Goal: Information Seeking & Learning: Learn about a topic

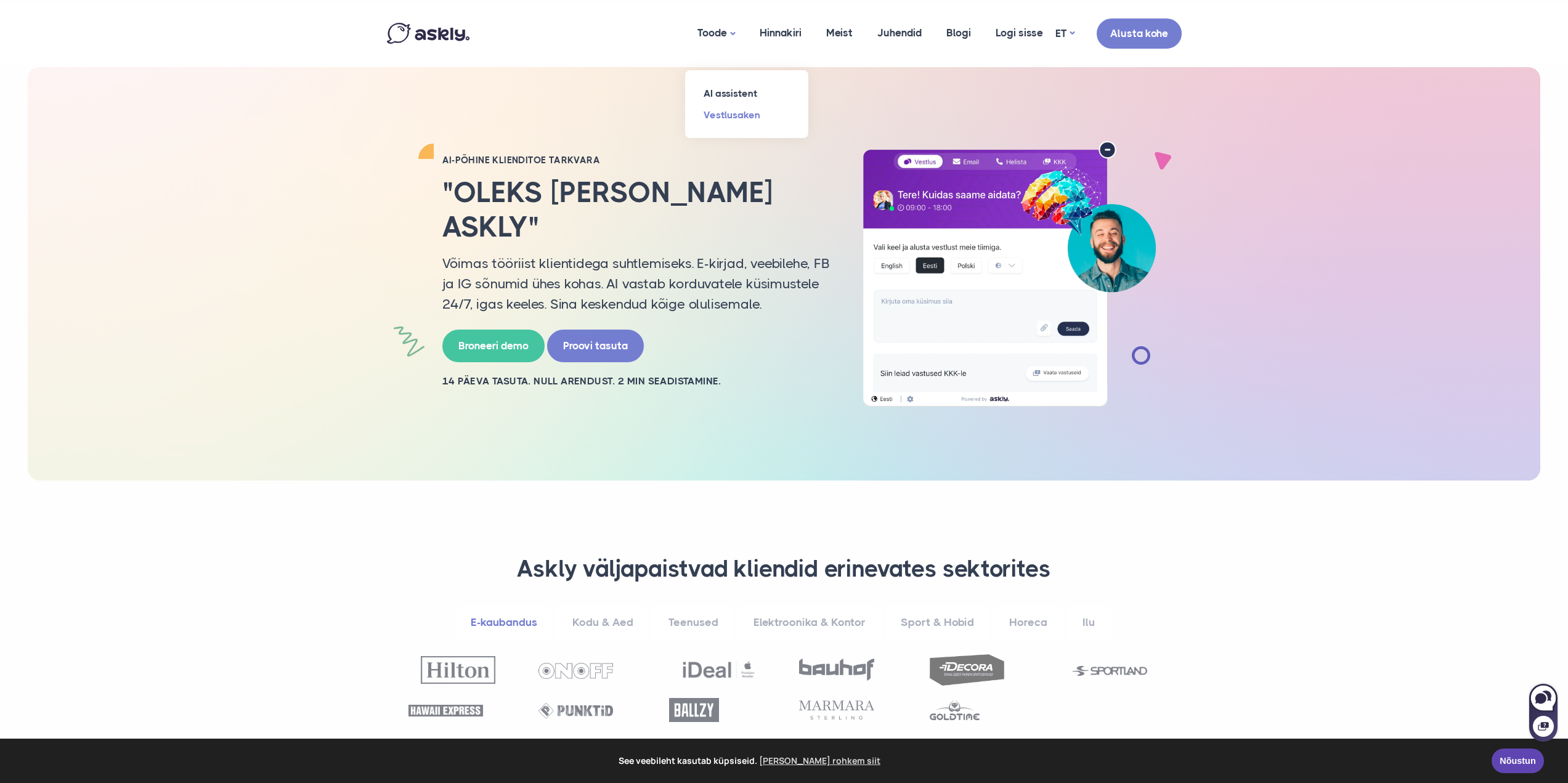
click at [723, 115] on link "Vestlusaken" at bounding box center [747, 114] width 123 height 21
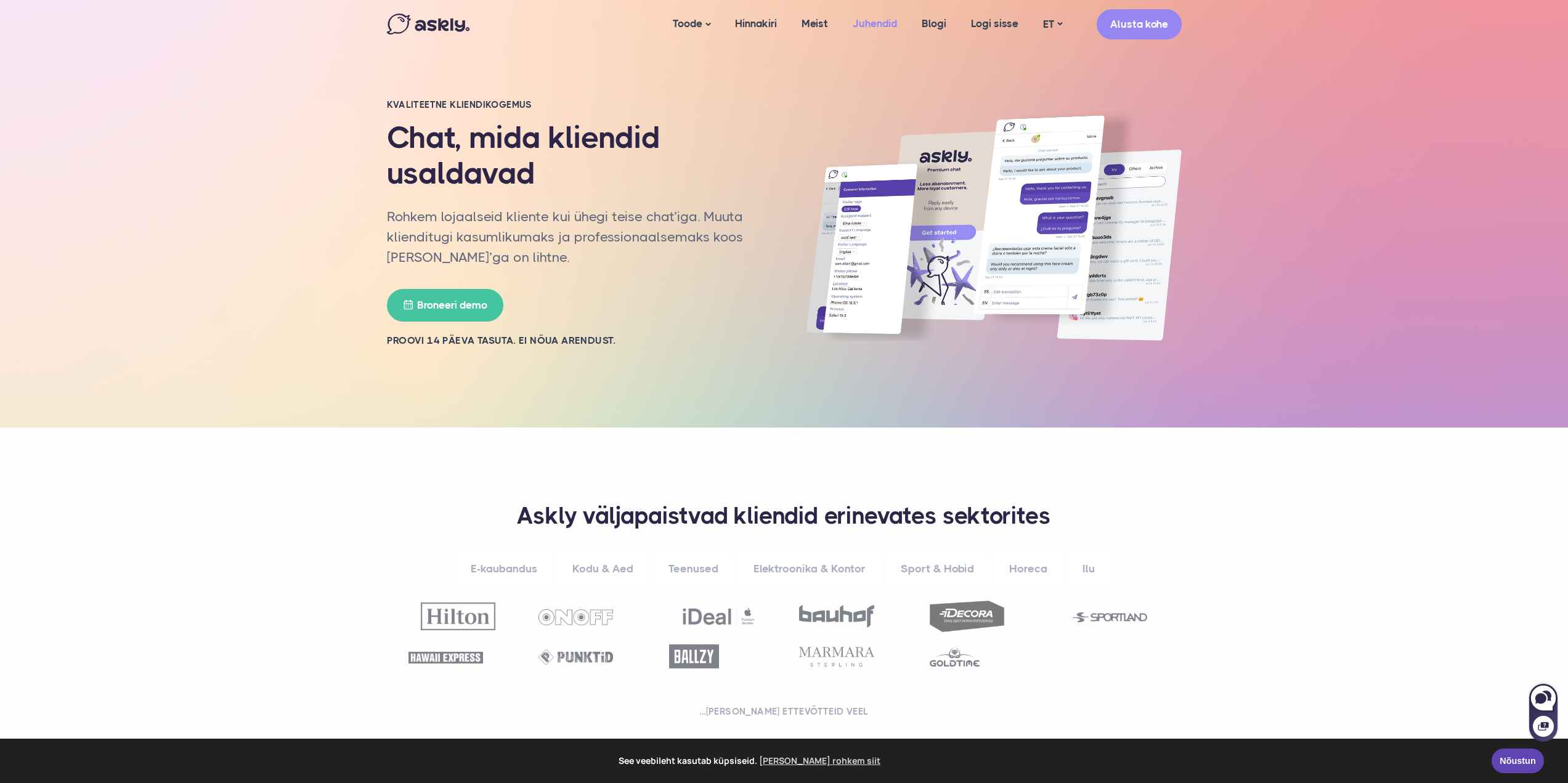
click at [880, 28] on link "Juhendid" at bounding box center [874, 24] width 69 height 48
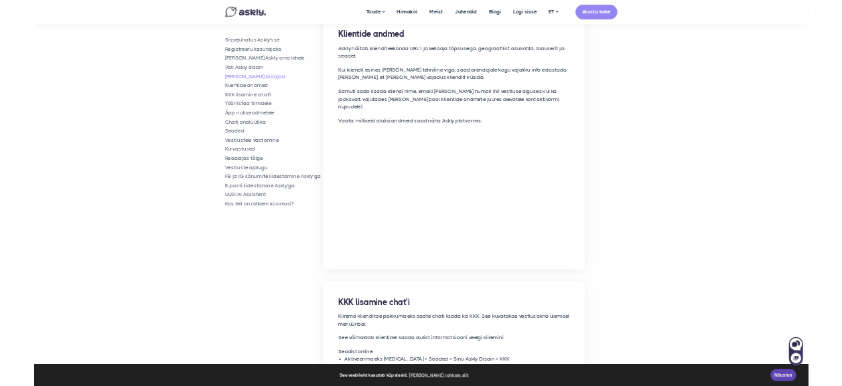
scroll to position [2678, 0]
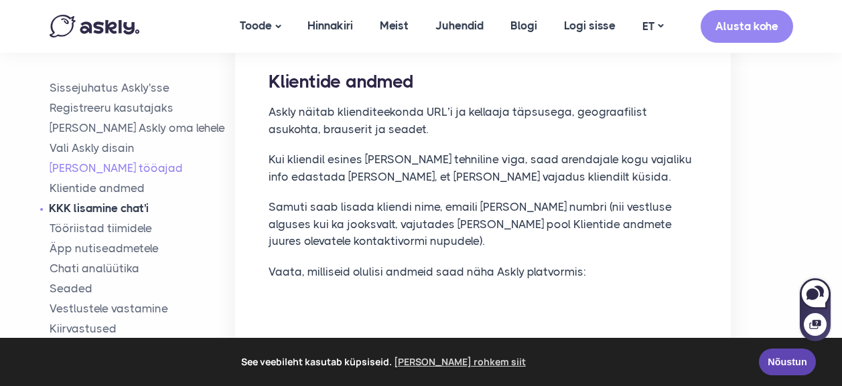
click at [103, 202] on link "KKK lisamine chat'i" at bounding box center [143, 208] width 186 height 15
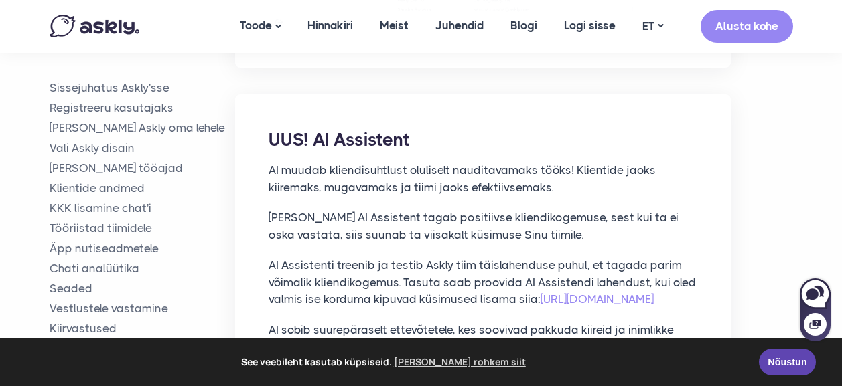
scroll to position [9260, 0]
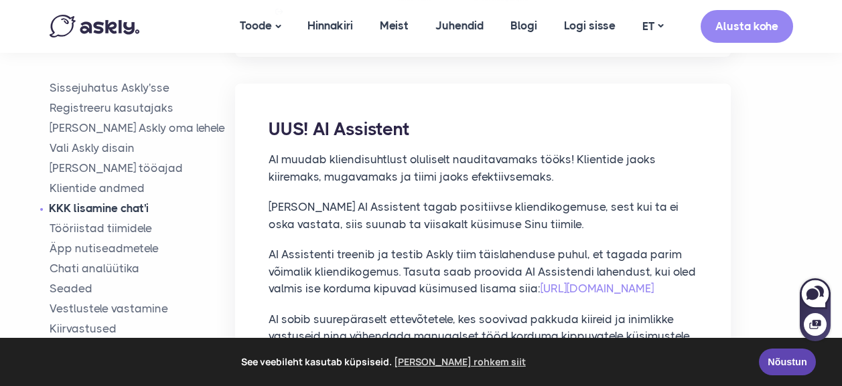
click at [112, 205] on link "KKK lisamine chat'i" at bounding box center [143, 208] width 186 height 15
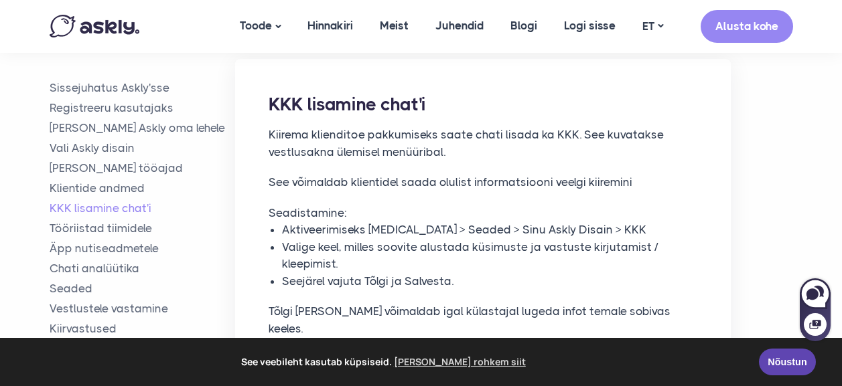
scroll to position [3234, 0]
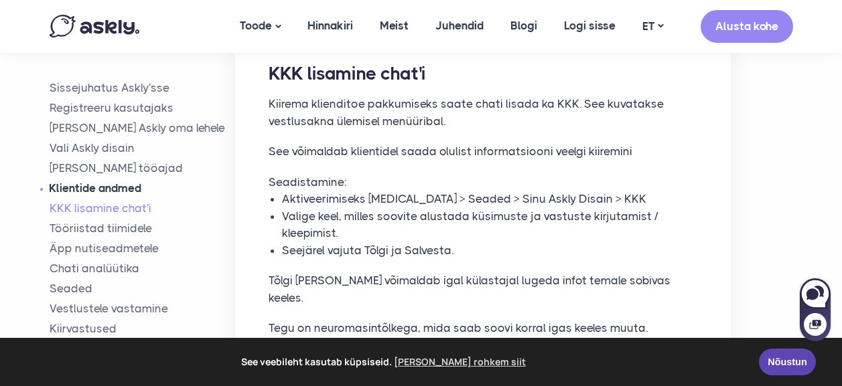
click at [93, 187] on link "Klientide andmed" at bounding box center [143, 188] width 186 height 15
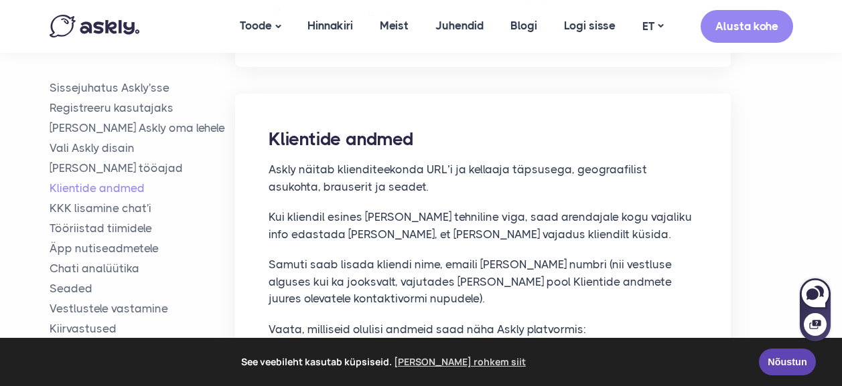
scroll to position [2619, 0]
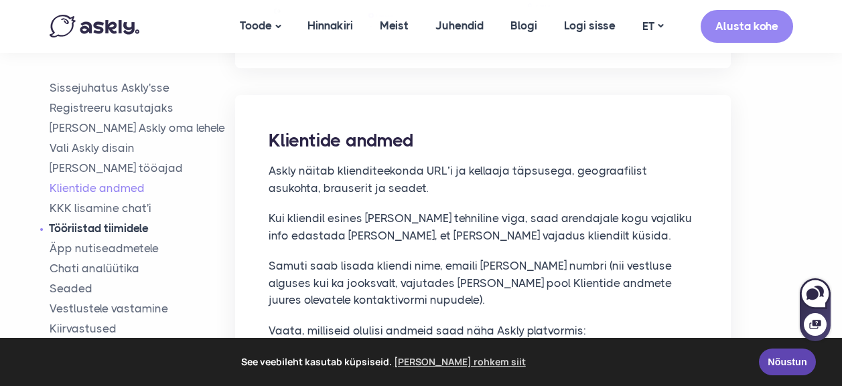
click at [82, 230] on link "Tööriistad tiimidele" at bounding box center [143, 228] width 186 height 15
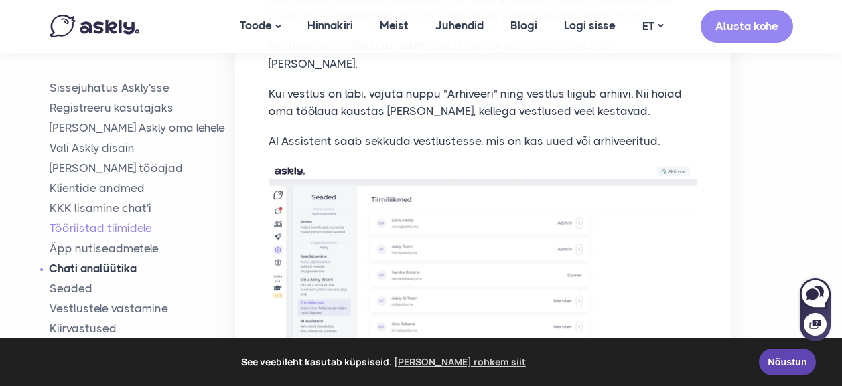
scroll to position [4300, 0]
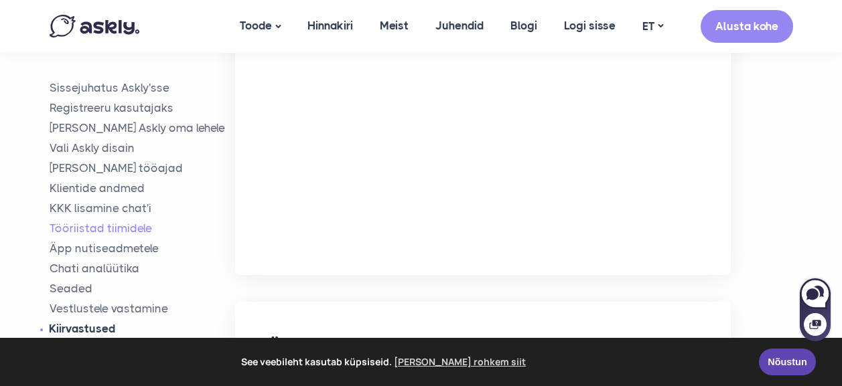
click at [92, 327] on link "Kiirvastused" at bounding box center [143, 328] width 186 height 15
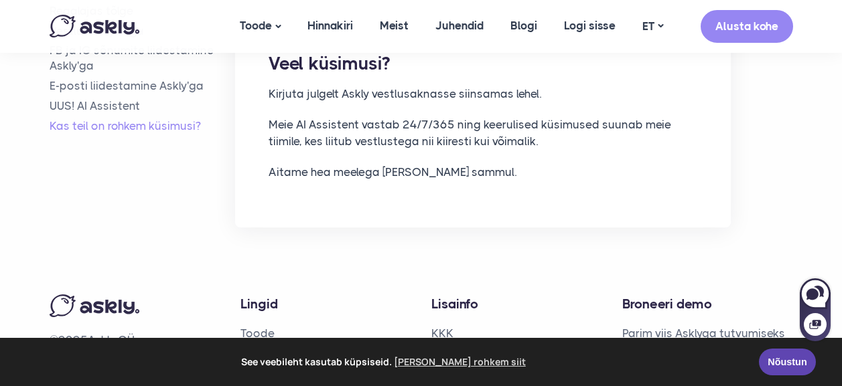
scroll to position [9872, 0]
click at [250, 326] on link "Toode" at bounding box center [257, 332] width 34 height 13
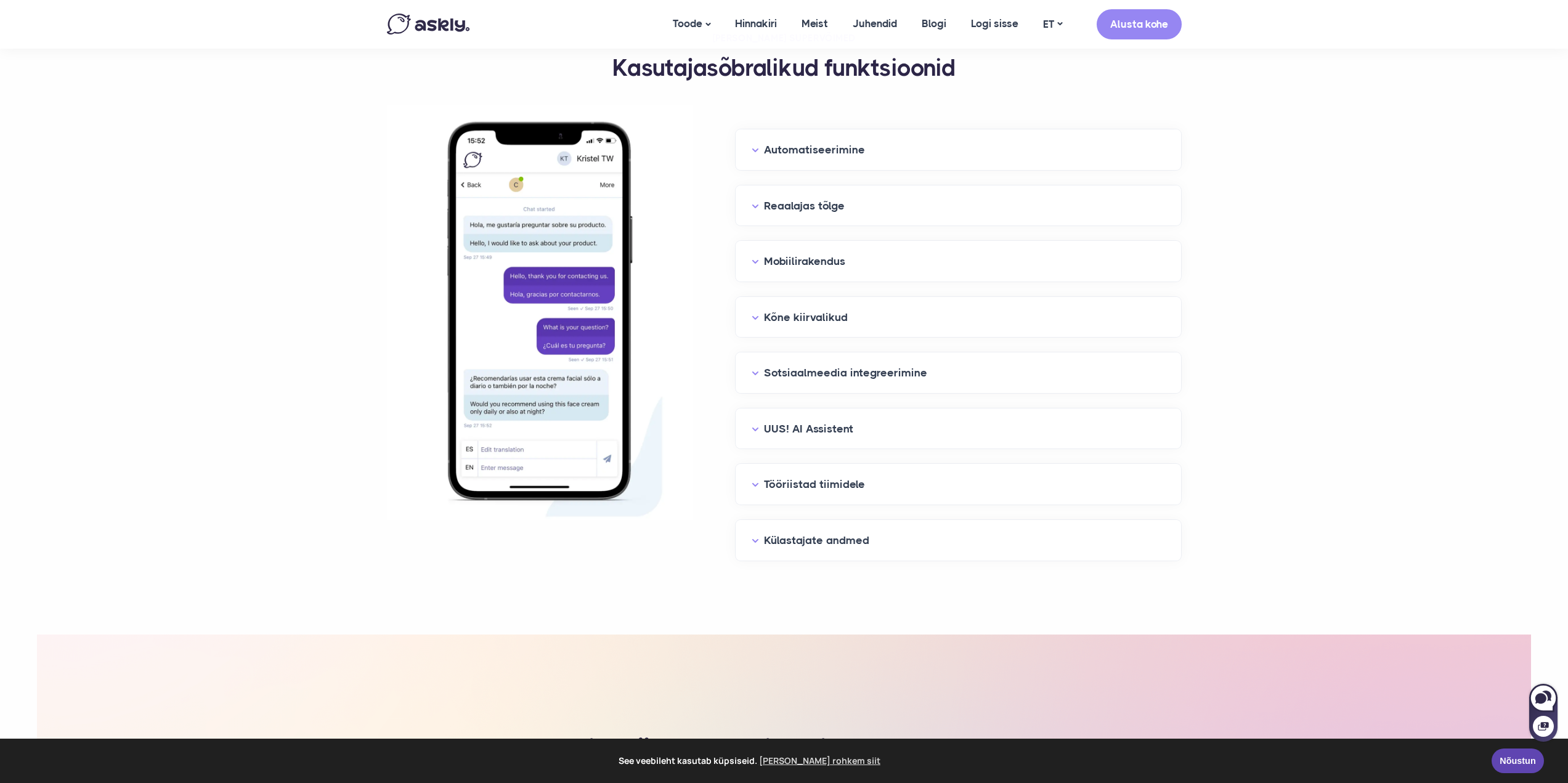
scroll to position [1294, 0]
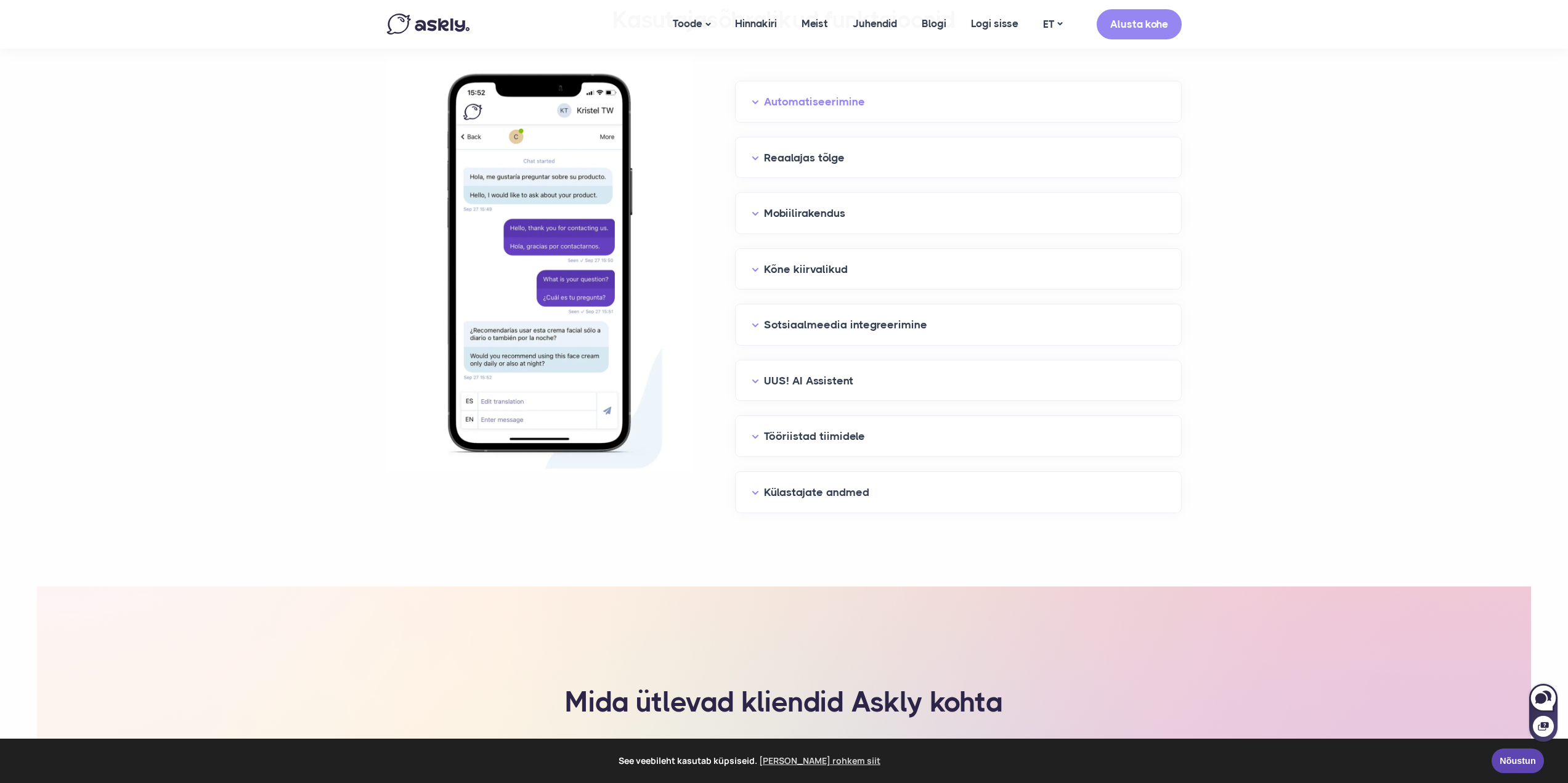
click at [755, 100] on button "Automatiseerimine" at bounding box center [958, 101] width 413 height 19
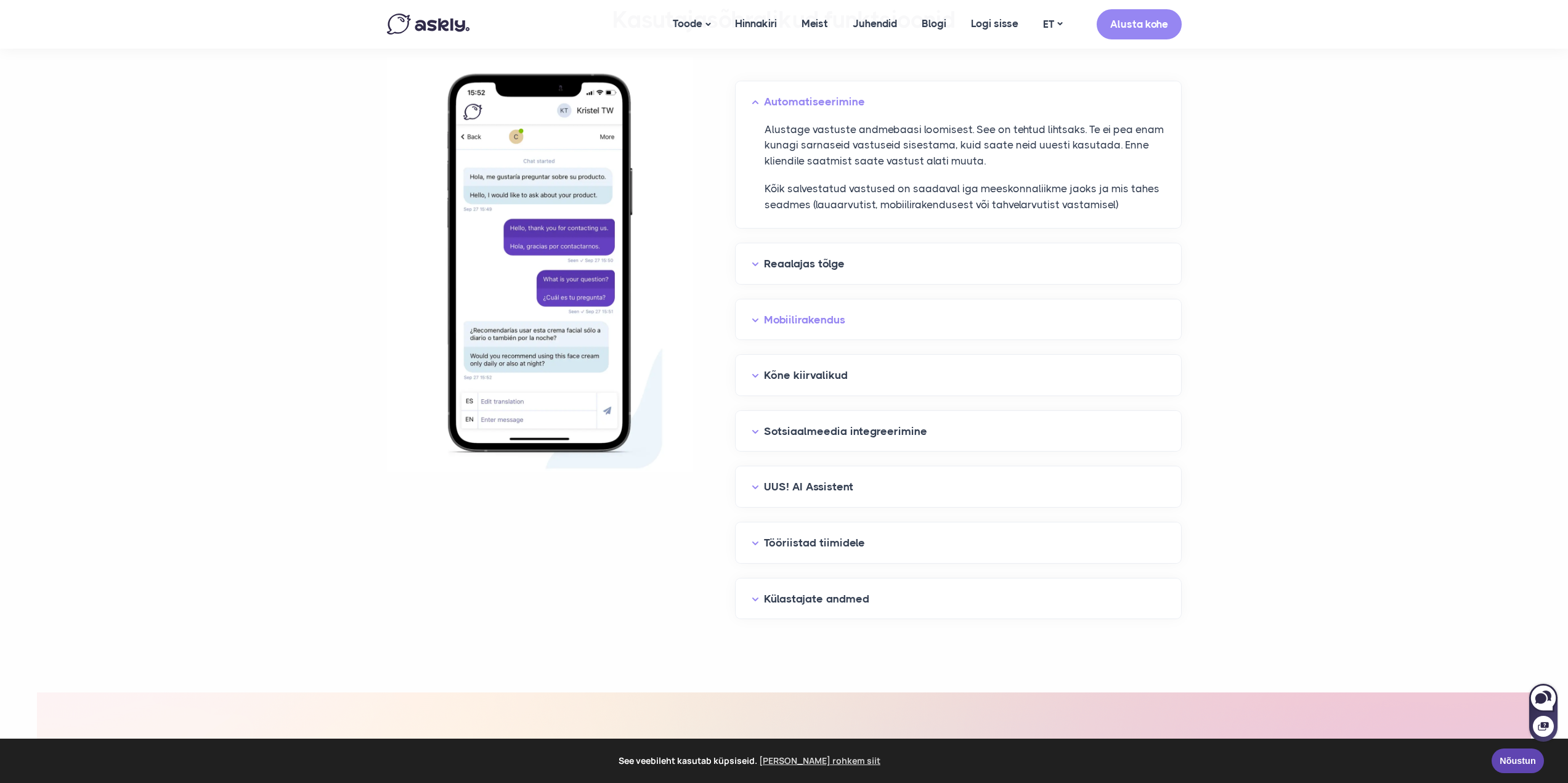
click at [756, 318] on button "Mobiilirakendus" at bounding box center [958, 319] width 413 height 19
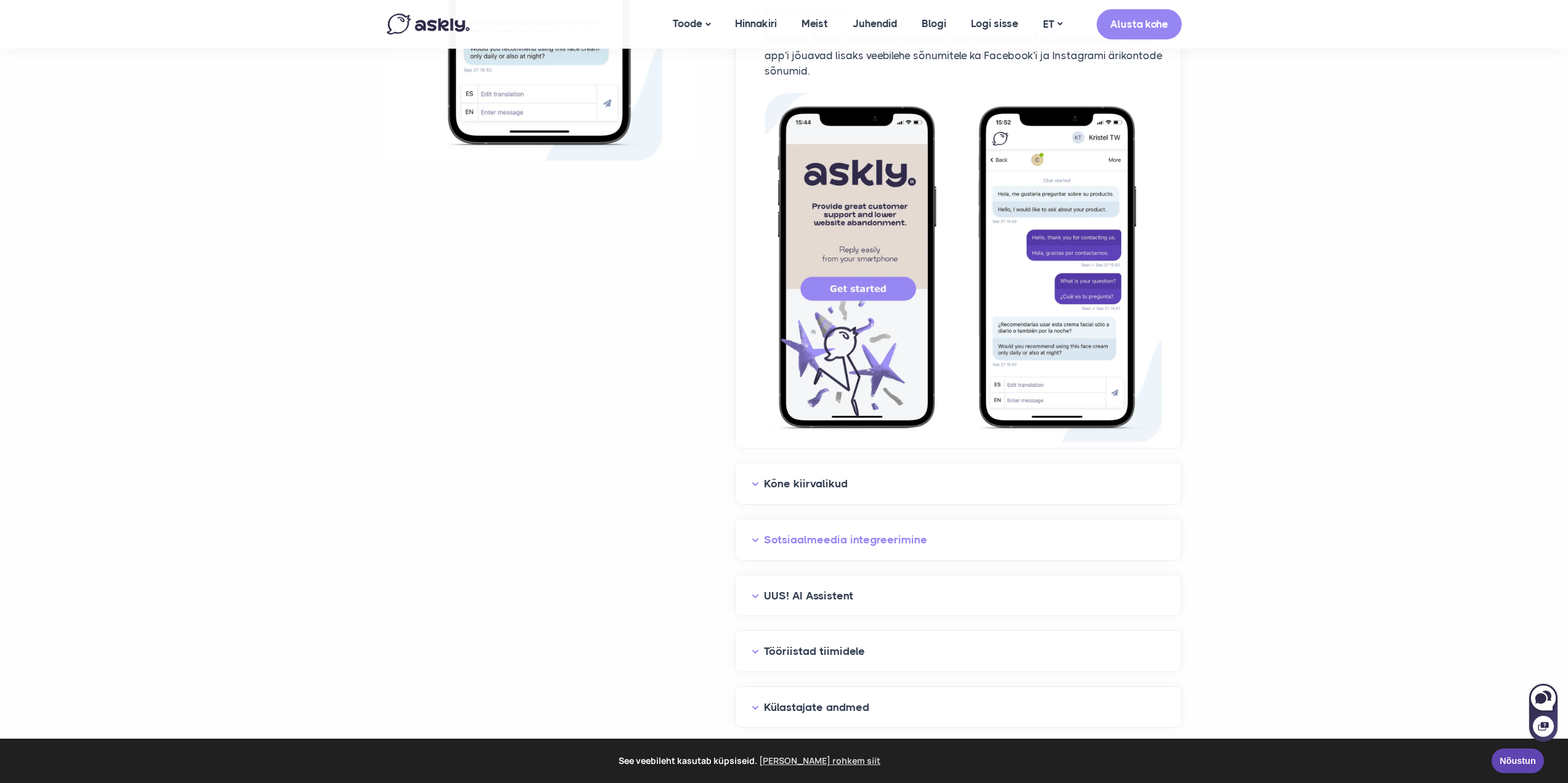
scroll to position [1602, 0]
click at [753, 355] on button "Kõne kiirvalikud" at bounding box center [958, 483] width 413 height 19
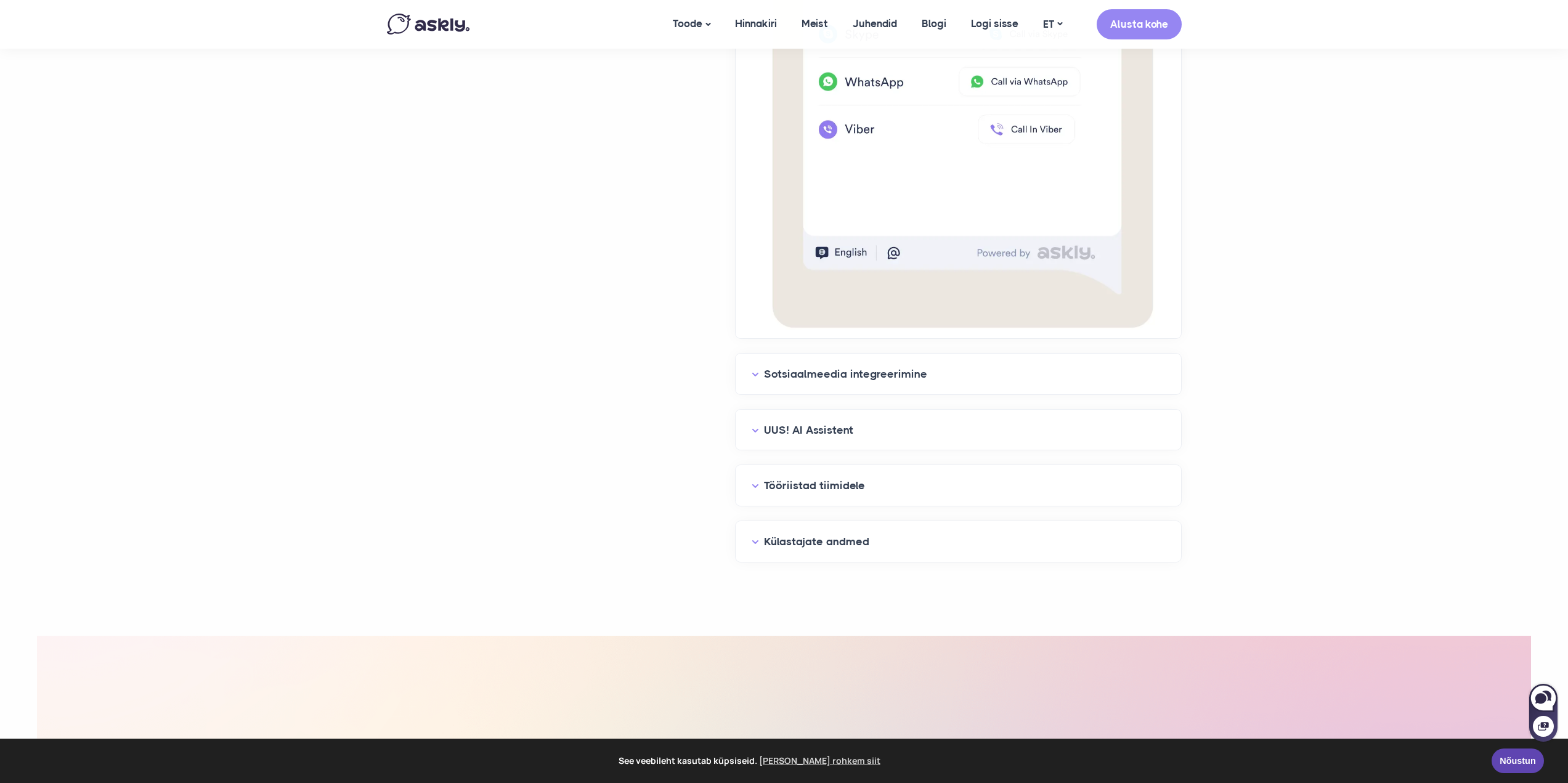
scroll to position [2341, 0]
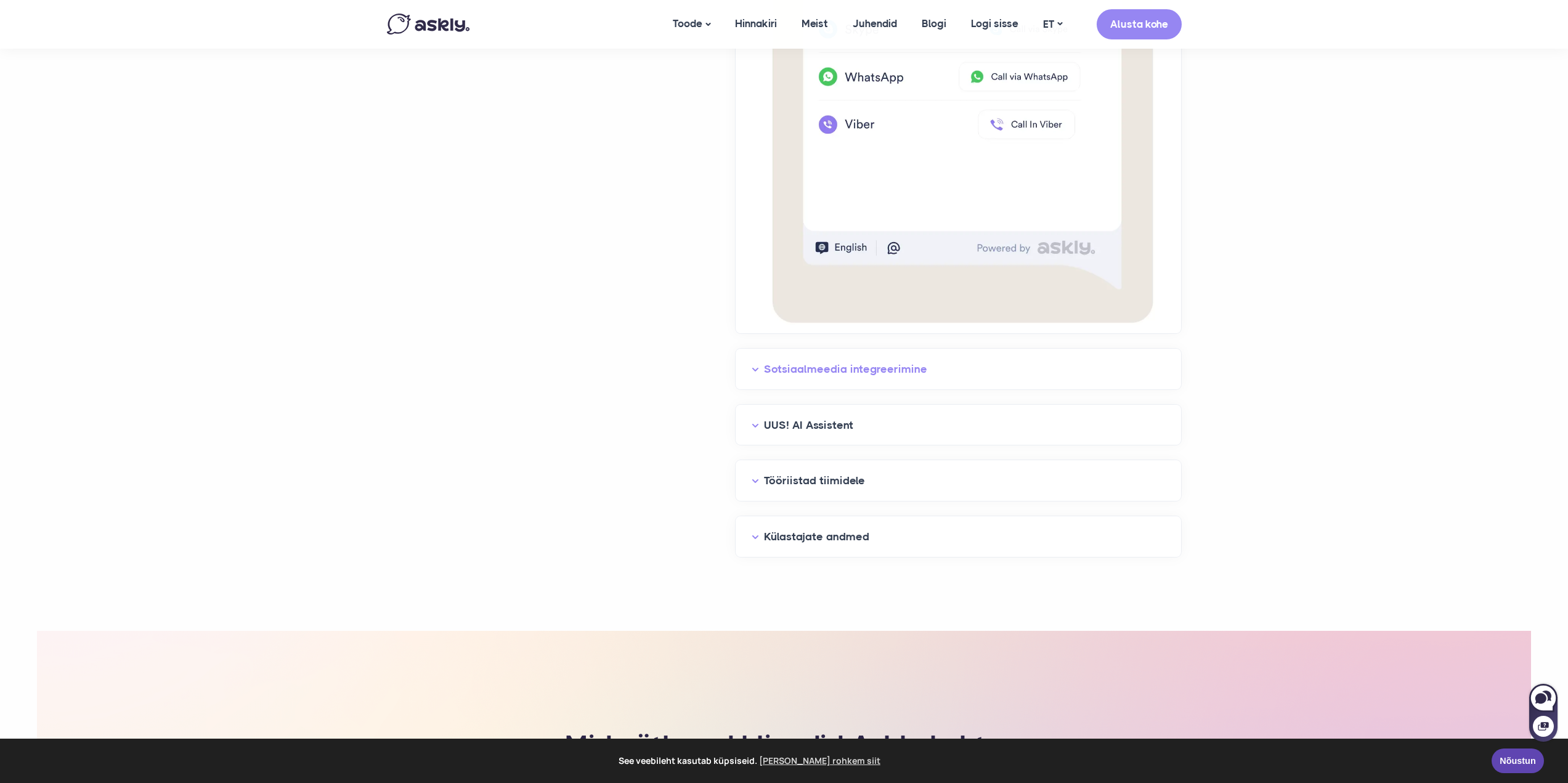
click at [757, 355] on button "Sotsiaalmeedia integreerimine" at bounding box center [958, 369] width 413 height 19
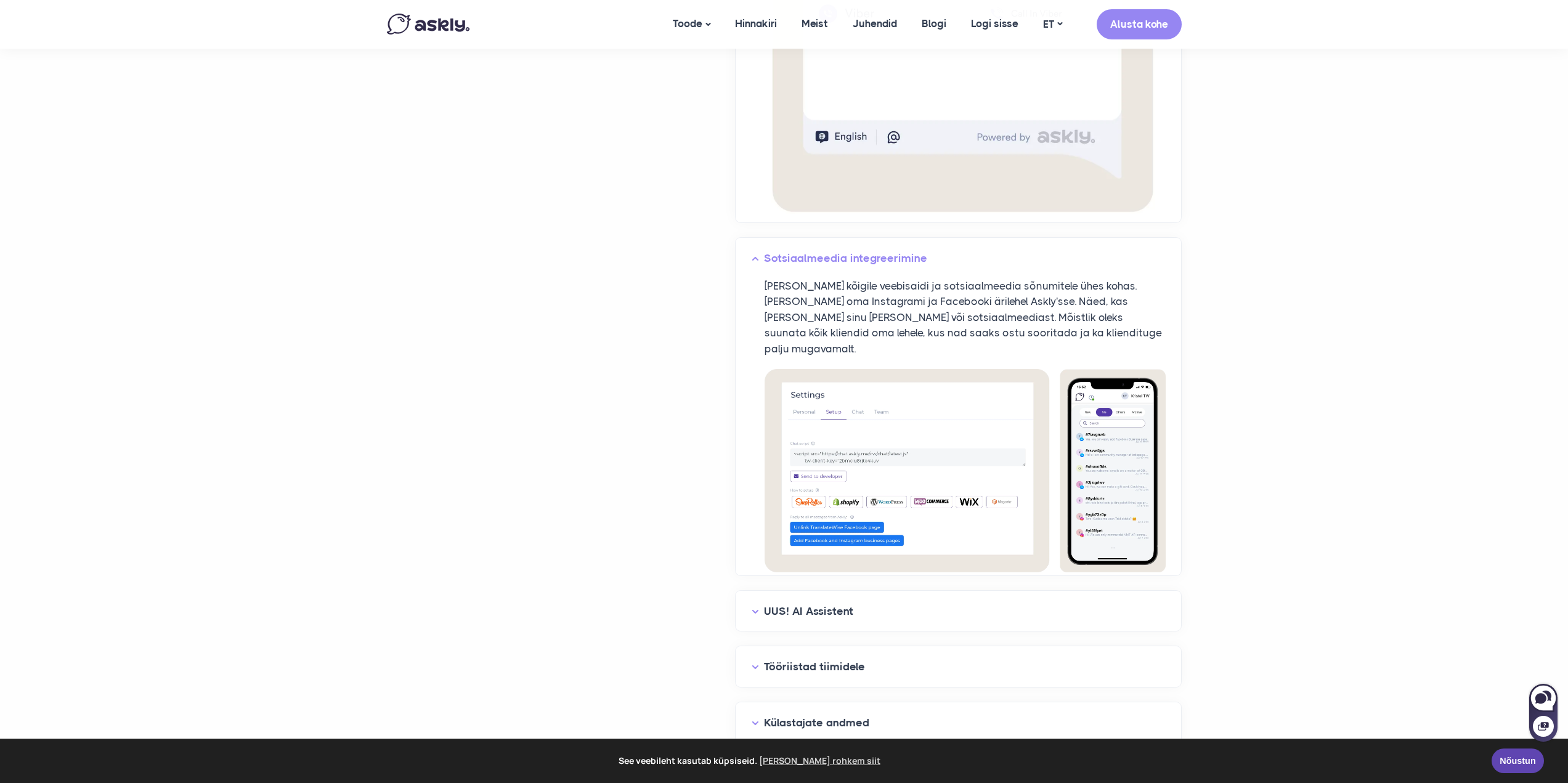
scroll to position [2587, 0]
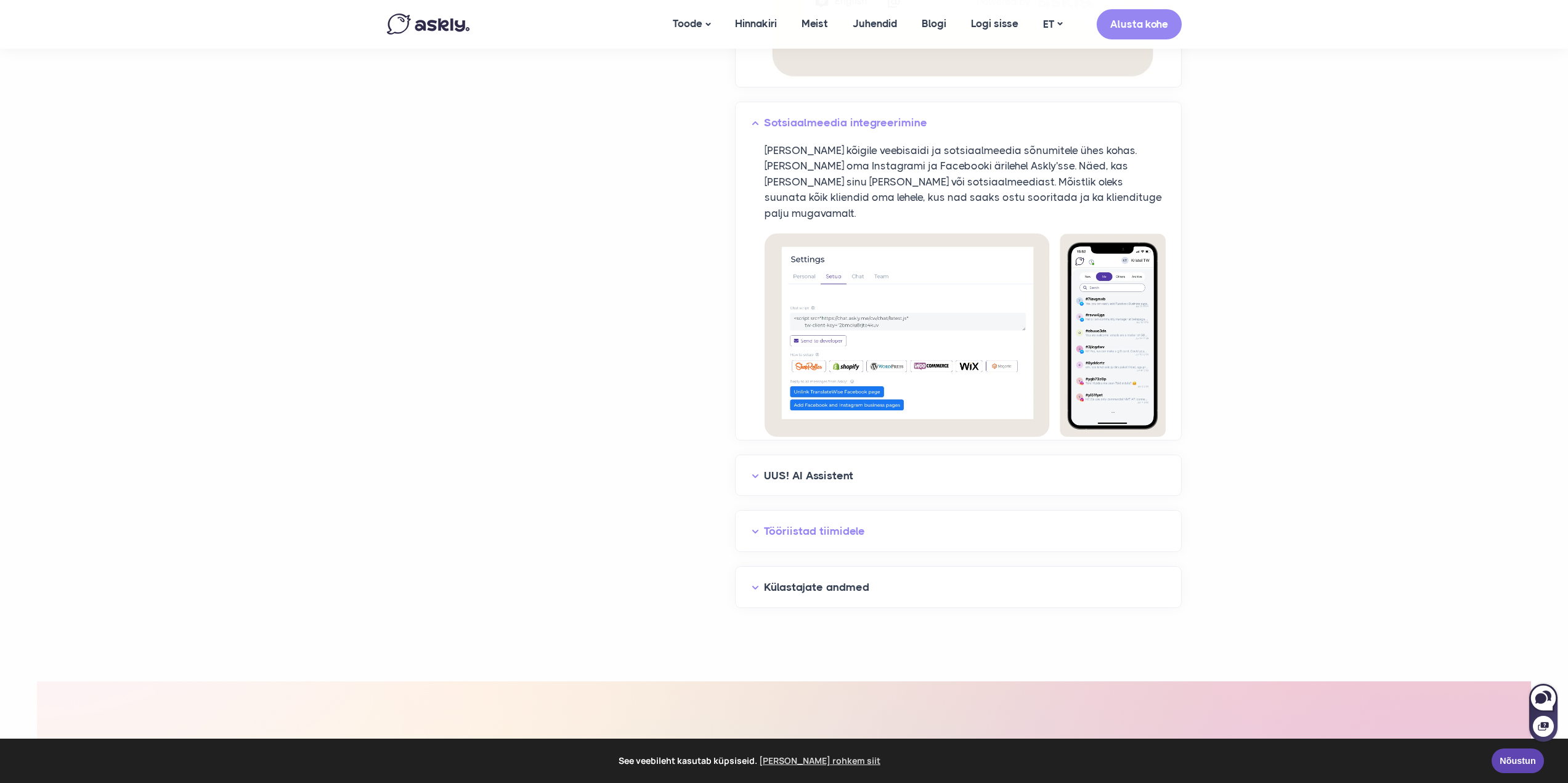
click at [756, 355] on button "Tööriistad tiimidele" at bounding box center [958, 531] width 413 height 19
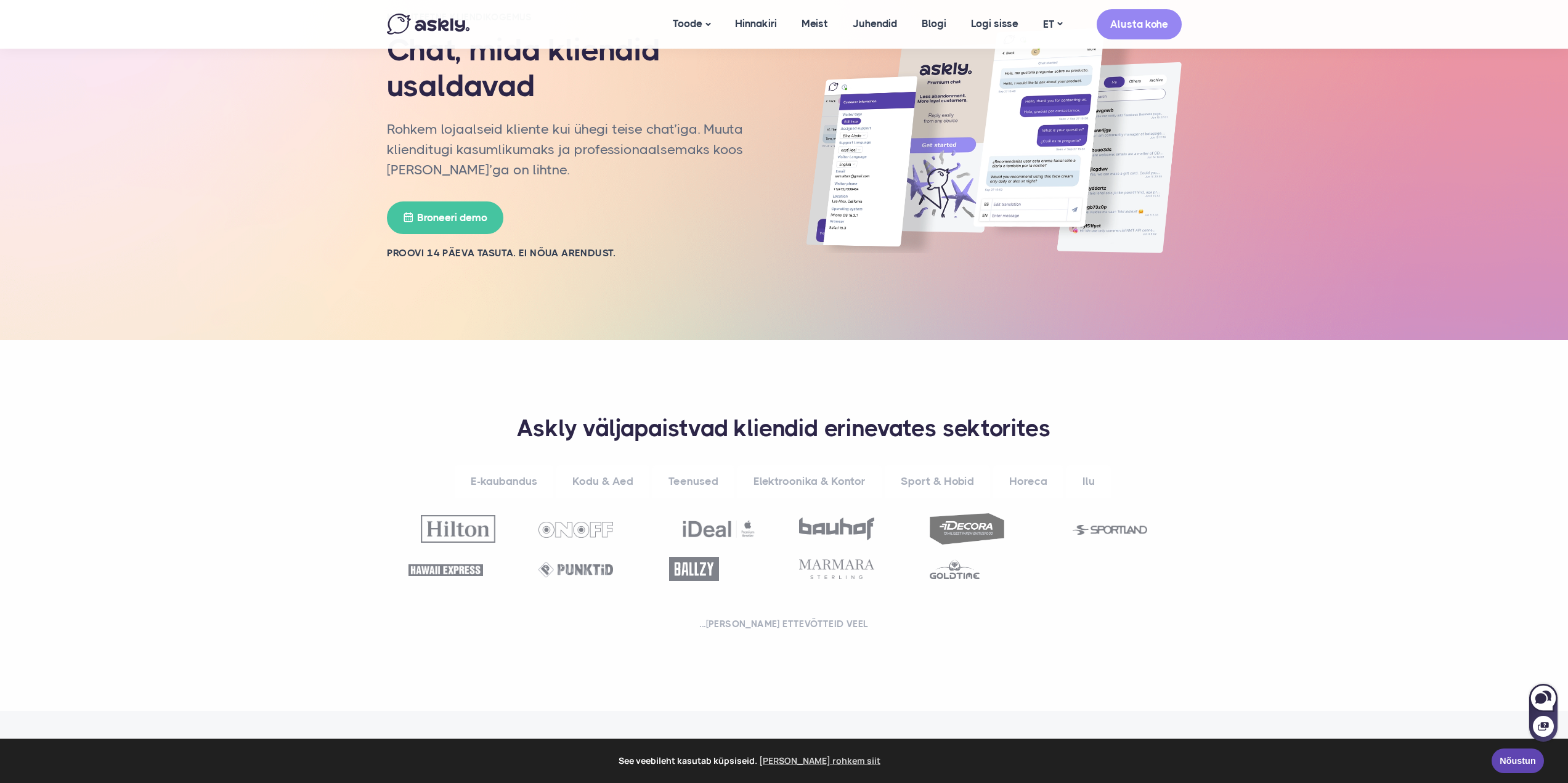
scroll to position [0, 0]
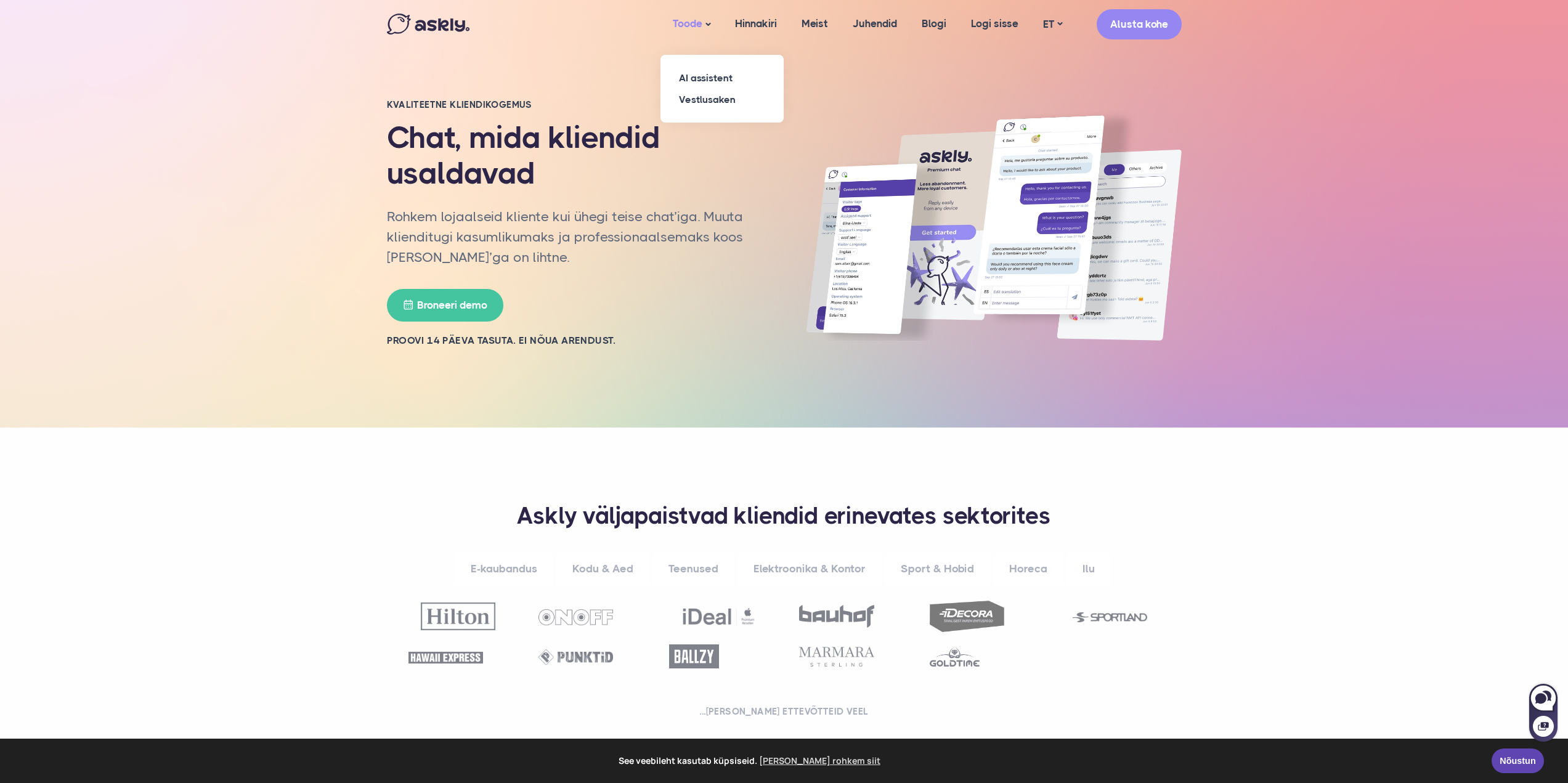
click at [687, 19] on link "Toode" at bounding box center [692, 24] width 63 height 49
click at [693, 99] on link "Vestlusaken" at bounding box center [722, 98] width 123 height 21
click at [690, 22] on link "Toode" at bounding box center [692, 24] width 63 height 49
click at [699, 71] on link "AI assistent" at bounding box center [722, 77] width 123 height 21
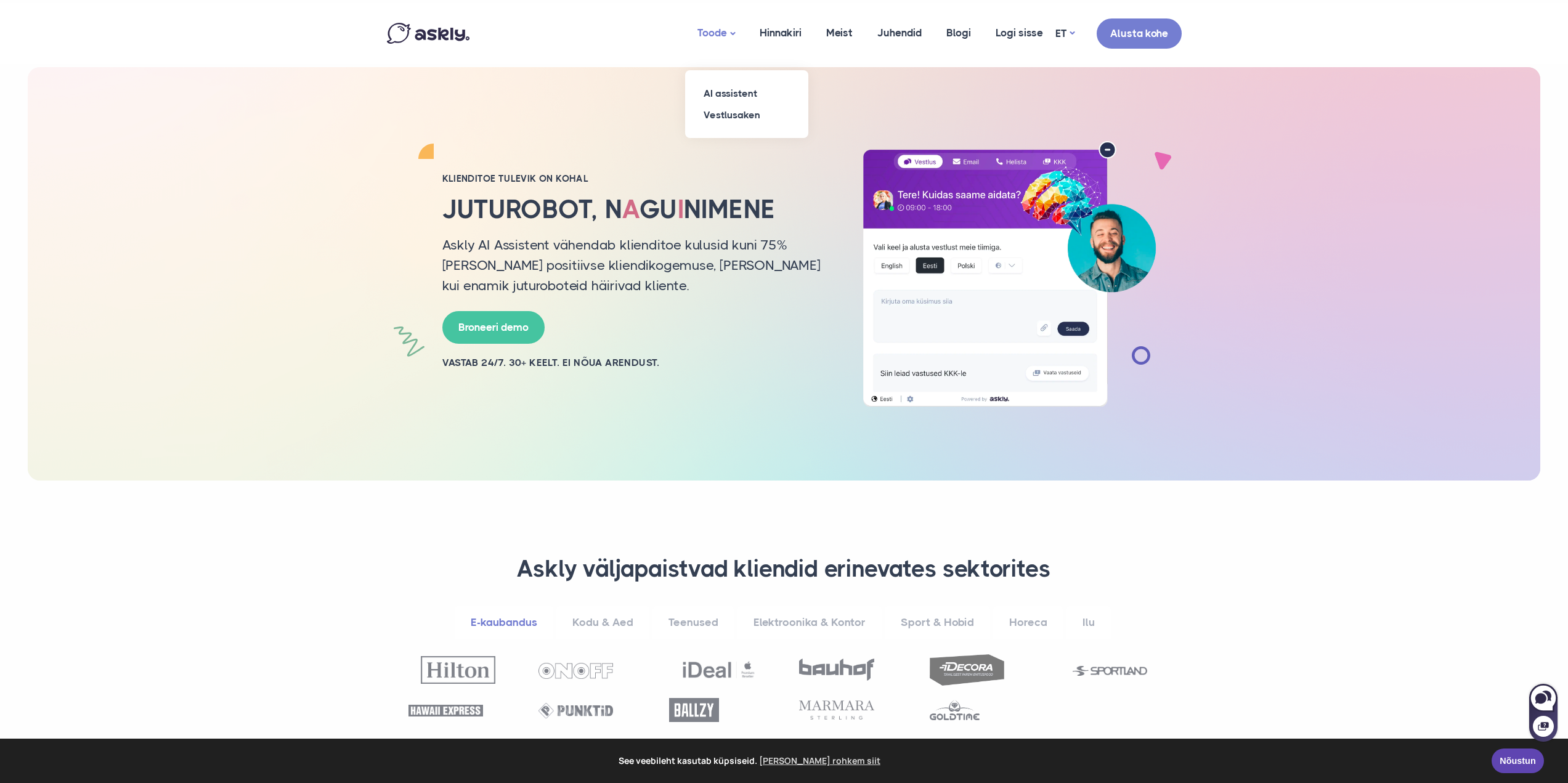
click at [698, 29] on link "Toode" at bounding box center [717, 33] width 63 height 61
click at [727, 110] on link "Vestlusaken" at bounding box center [747, 114] width 123 height 21
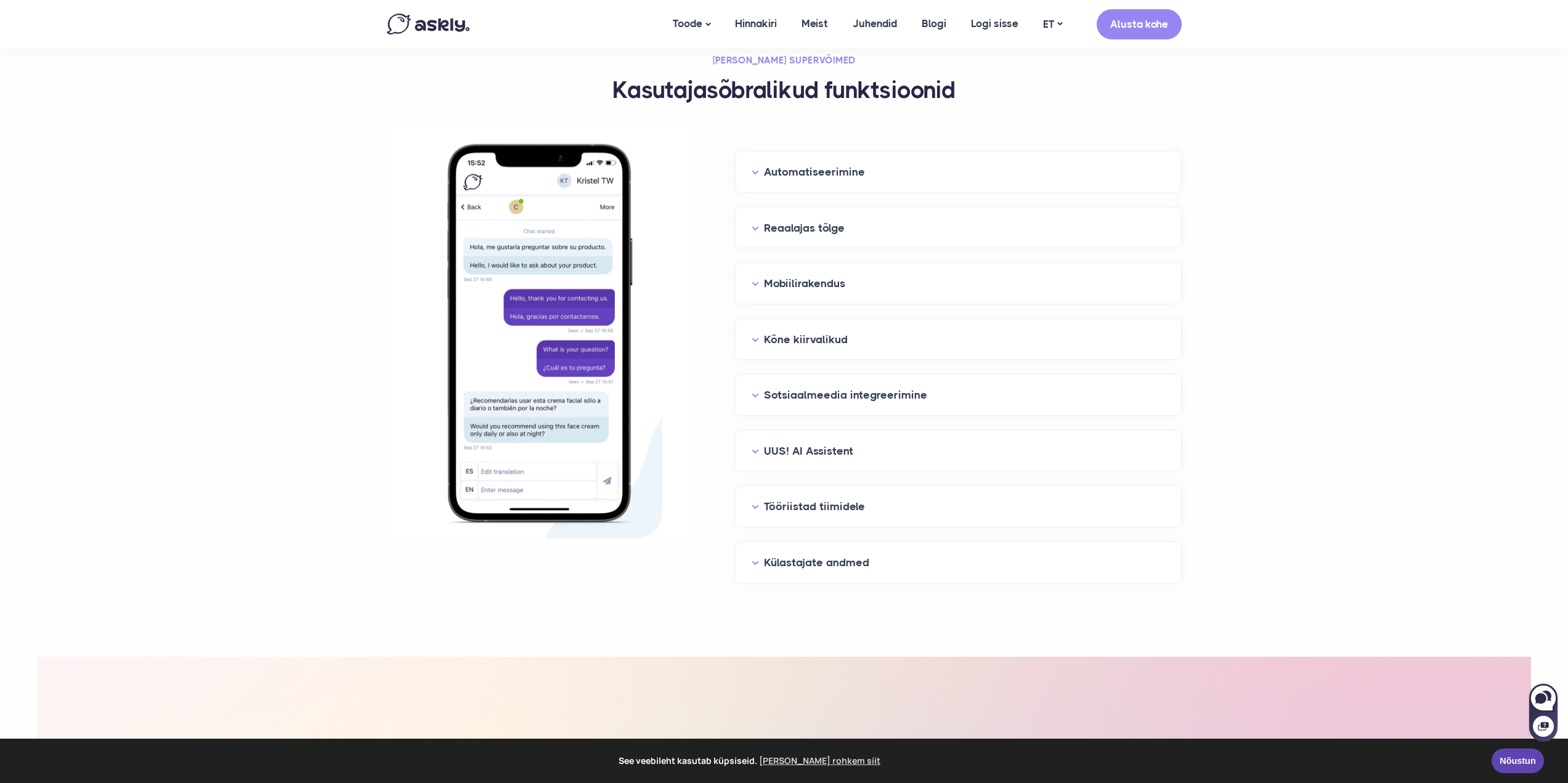
scroll to position [1232, 0]
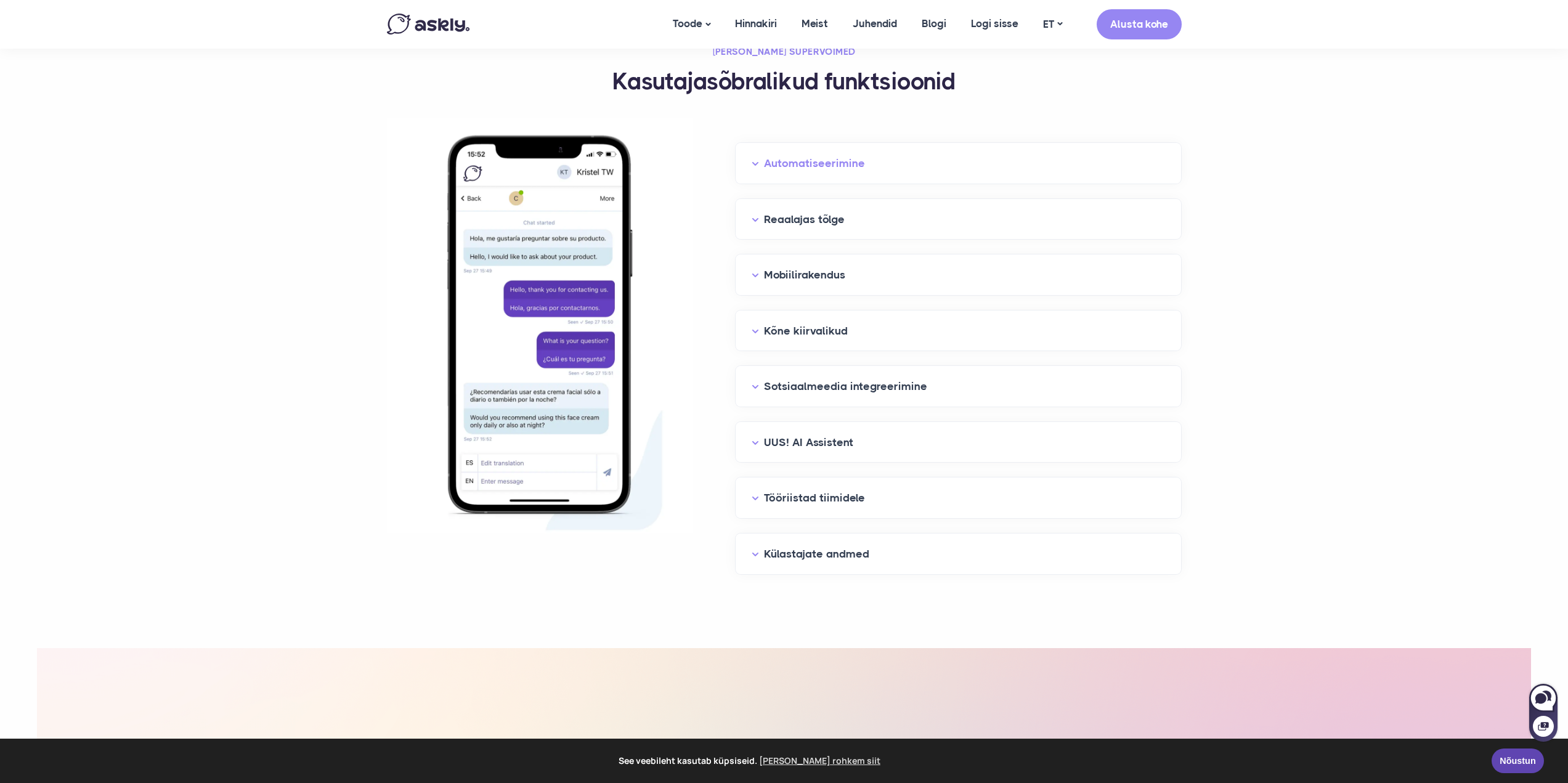
click at [799, 165] on button "Automatiseerimine" at bounding box center [958, 163] width 413 height 19
